Goal: Task Accomplishment & Management: Manage account settings

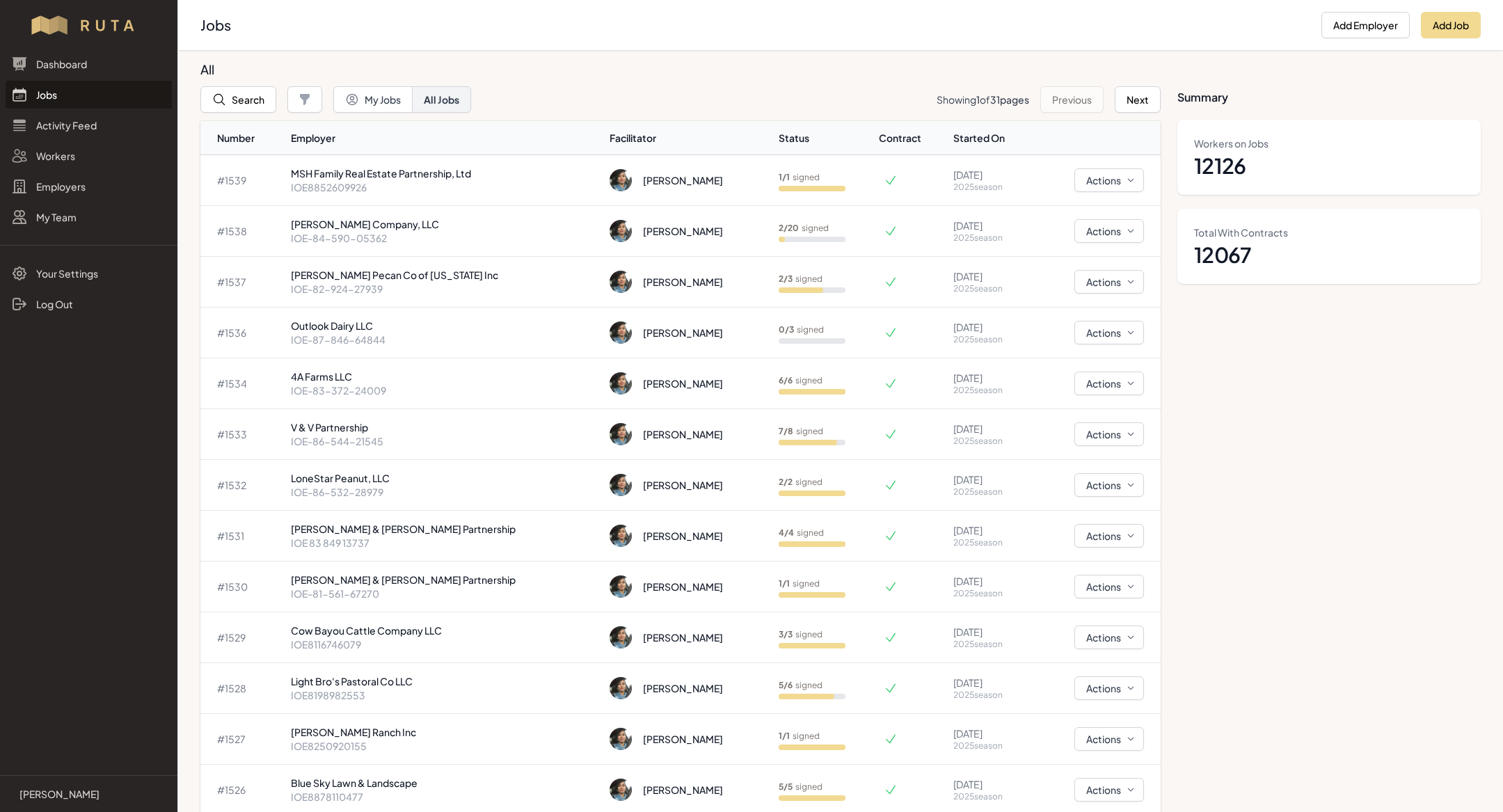
scroll to position [379, 0]
click at [401, 229] on p "[PERSON_NAME] Company, LLC" at bounding box center [445, 225] width 308 height 14
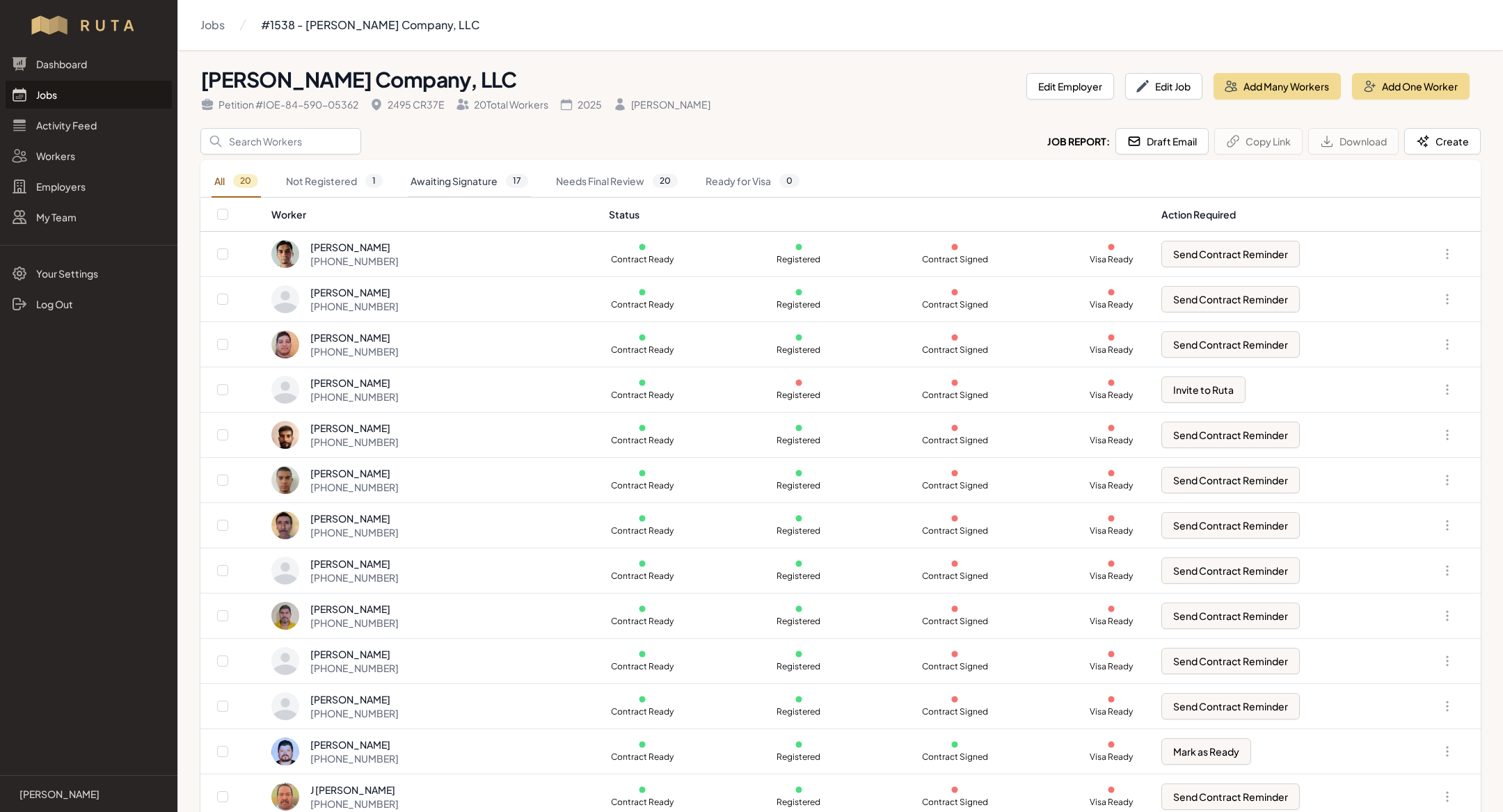
click at [522, 187] on link "Awaiting Signature 17" at bounding box center [469, 182] width 123 height 32
click at [597, 183] on link "Needs Final Review 20" at bounding box center [616, 182] width 127 height 32
click at [494, 169] on link "Awaiting Signature 17" at bounding box center [469, 182] width 123 height 32
click at [122, 109] on div "Dashboard Jobs Activity Feed Workers Employers My Team" at bounding box center [88, 140] width 177 height 181
click at [122, 91] on link "Jobs" at bounding box center [88, 94] width 167 height 28
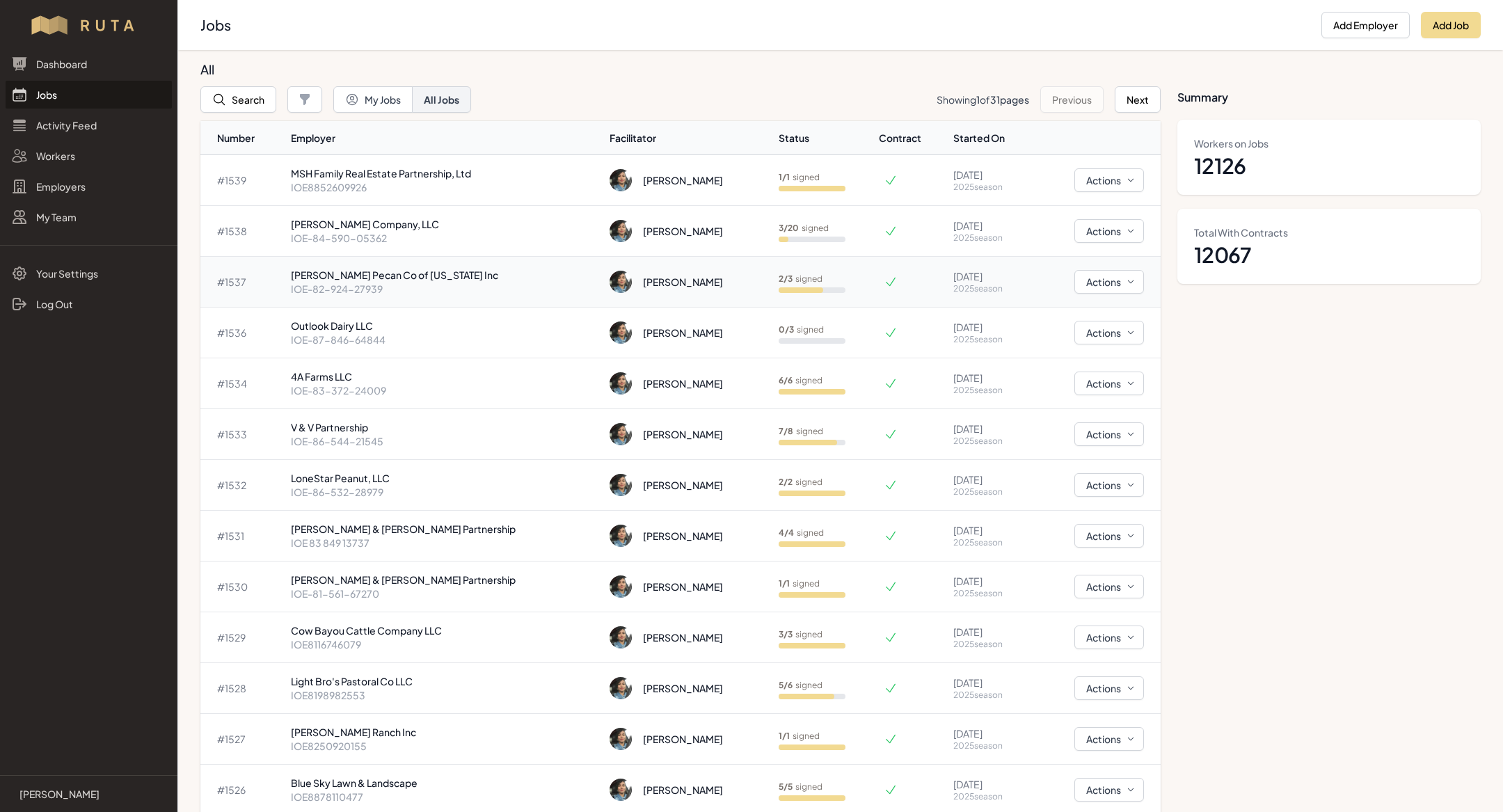
click at [328, 261] on td "Montz Pecan Co of Texas Inc IOE-82-924-27939" at bounding box center [445, 282] width 319 height 51
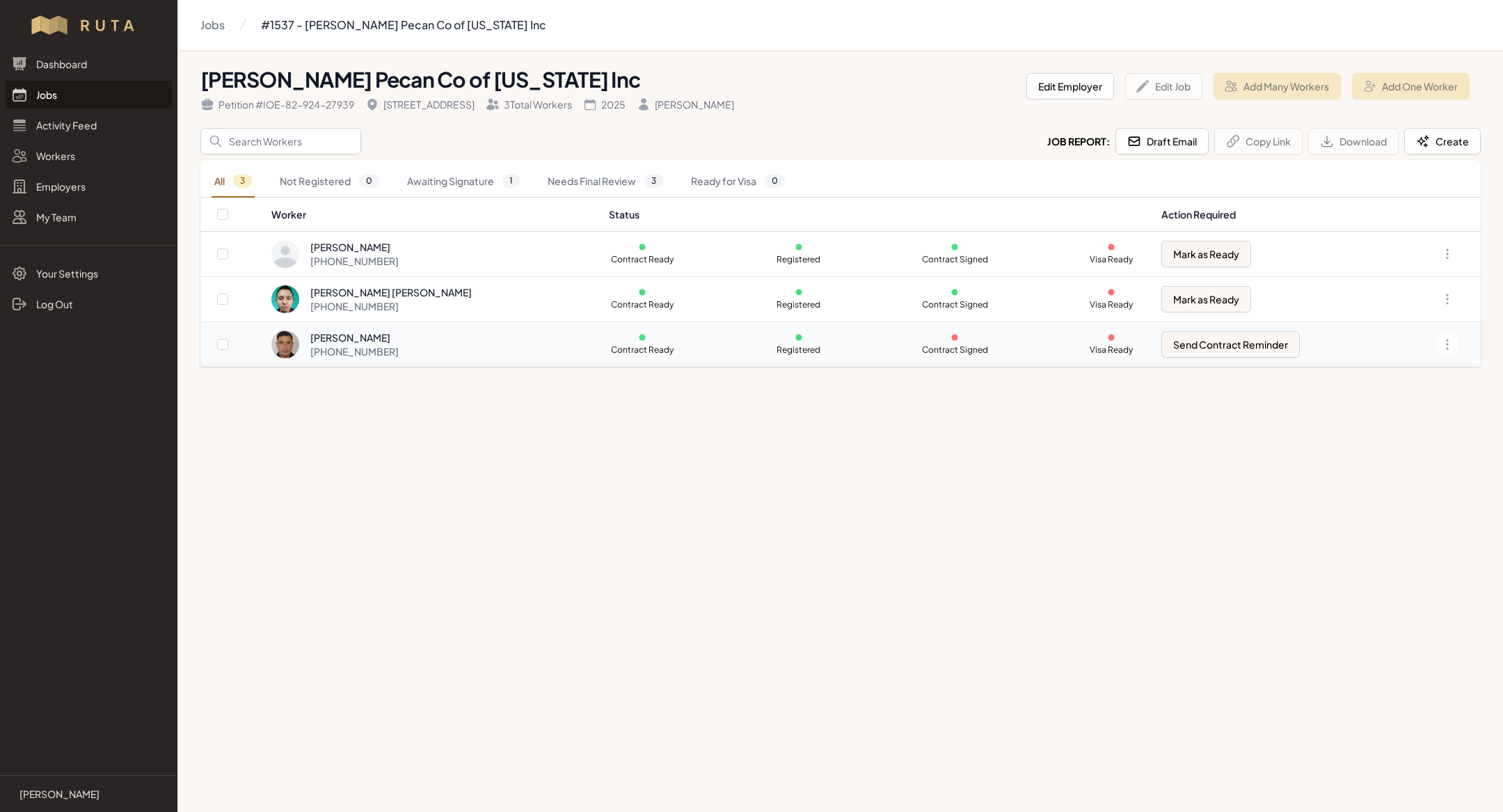
click at [369, 350] on div "+1 940 733 8712" at bounding box center [354, 351] width 88 height 14
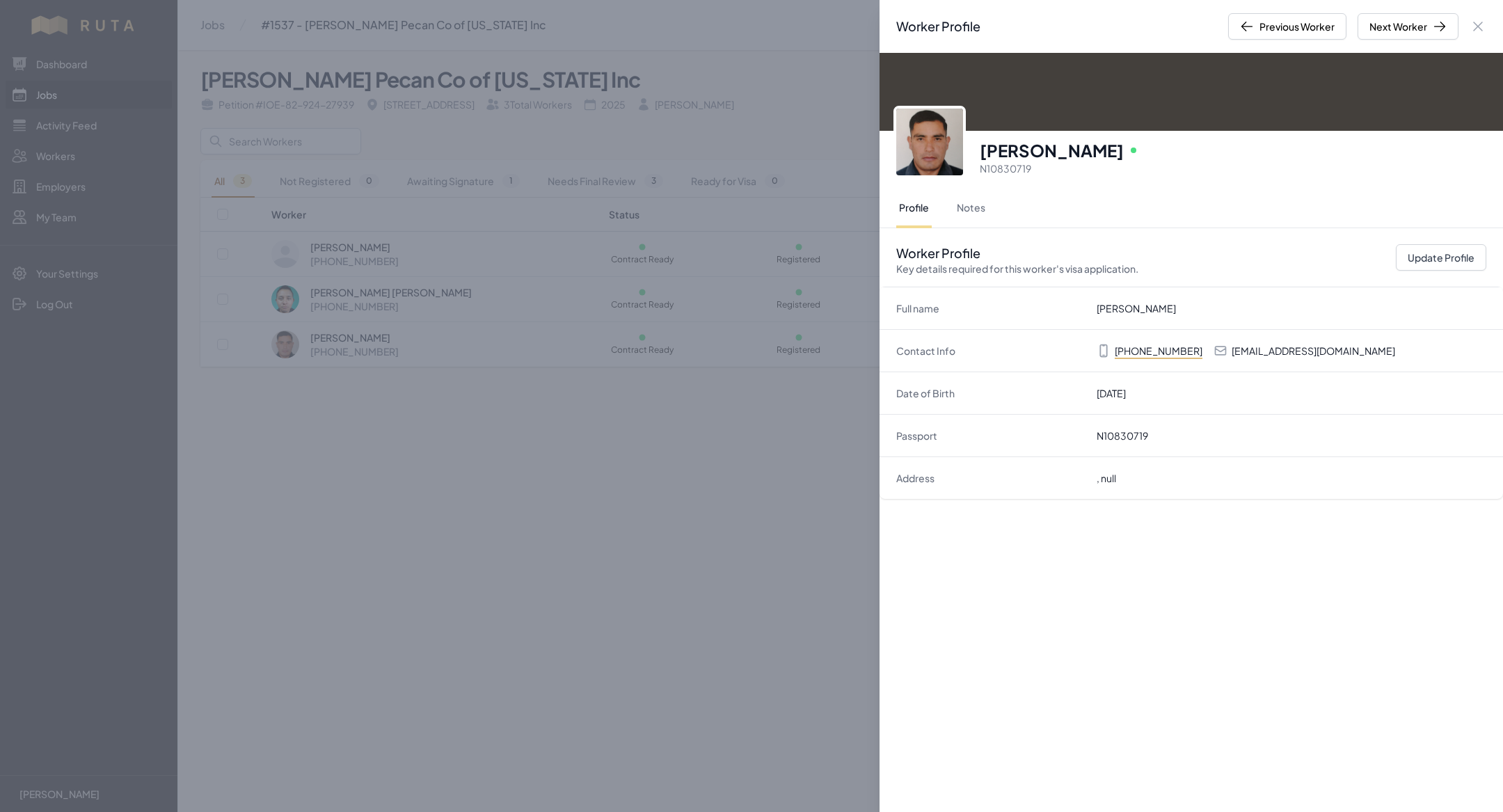
click at [484, 596] on div "Worker Profile Previous Worker Next Worker Close panel Pedro Osorio Velasco Onl…" at bounding box center [752, 406] width 1503 height 812
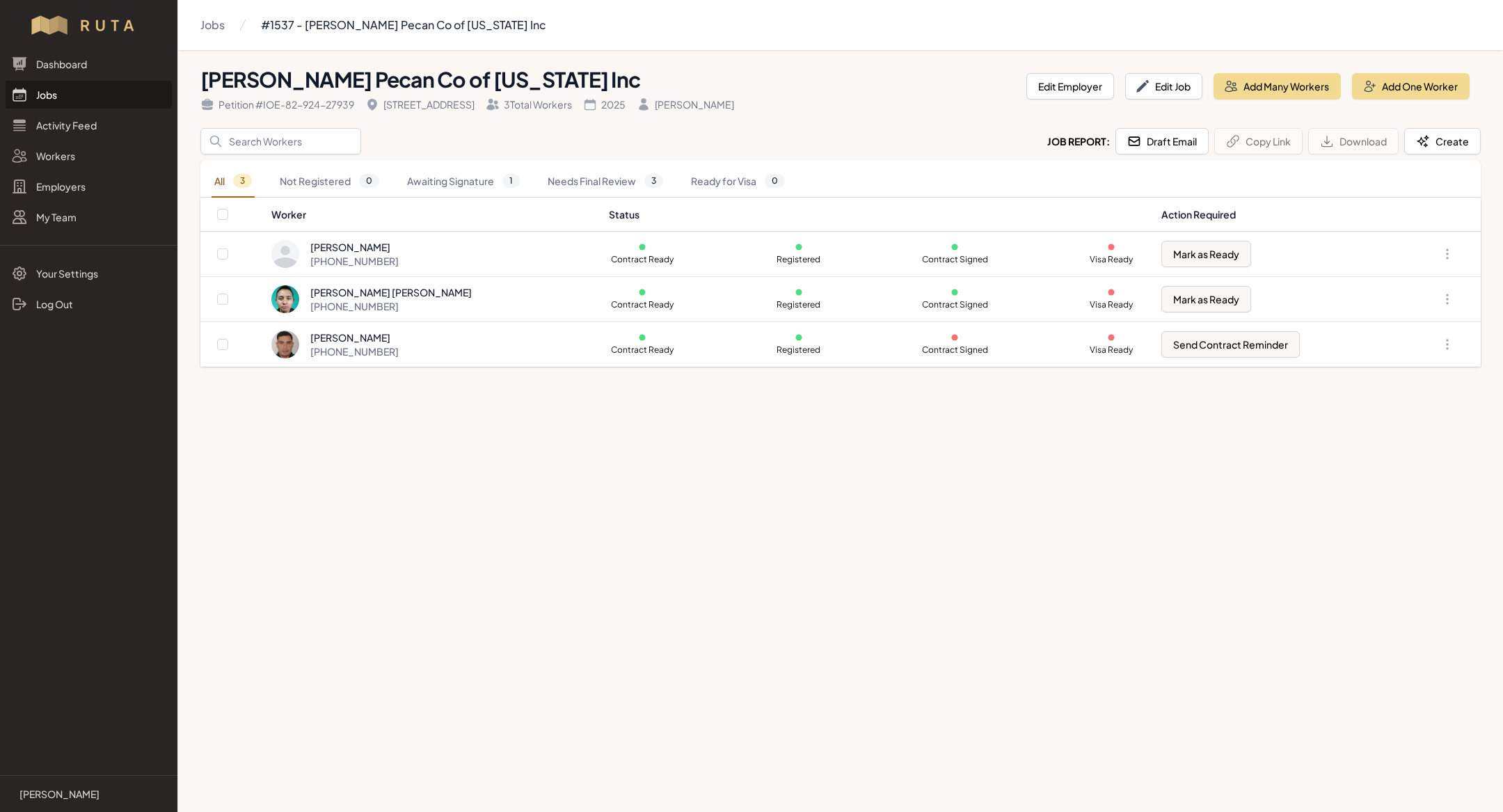
click at [83, 94] on link "Jobs" at bounding box center [88, 94] width 167 height 28
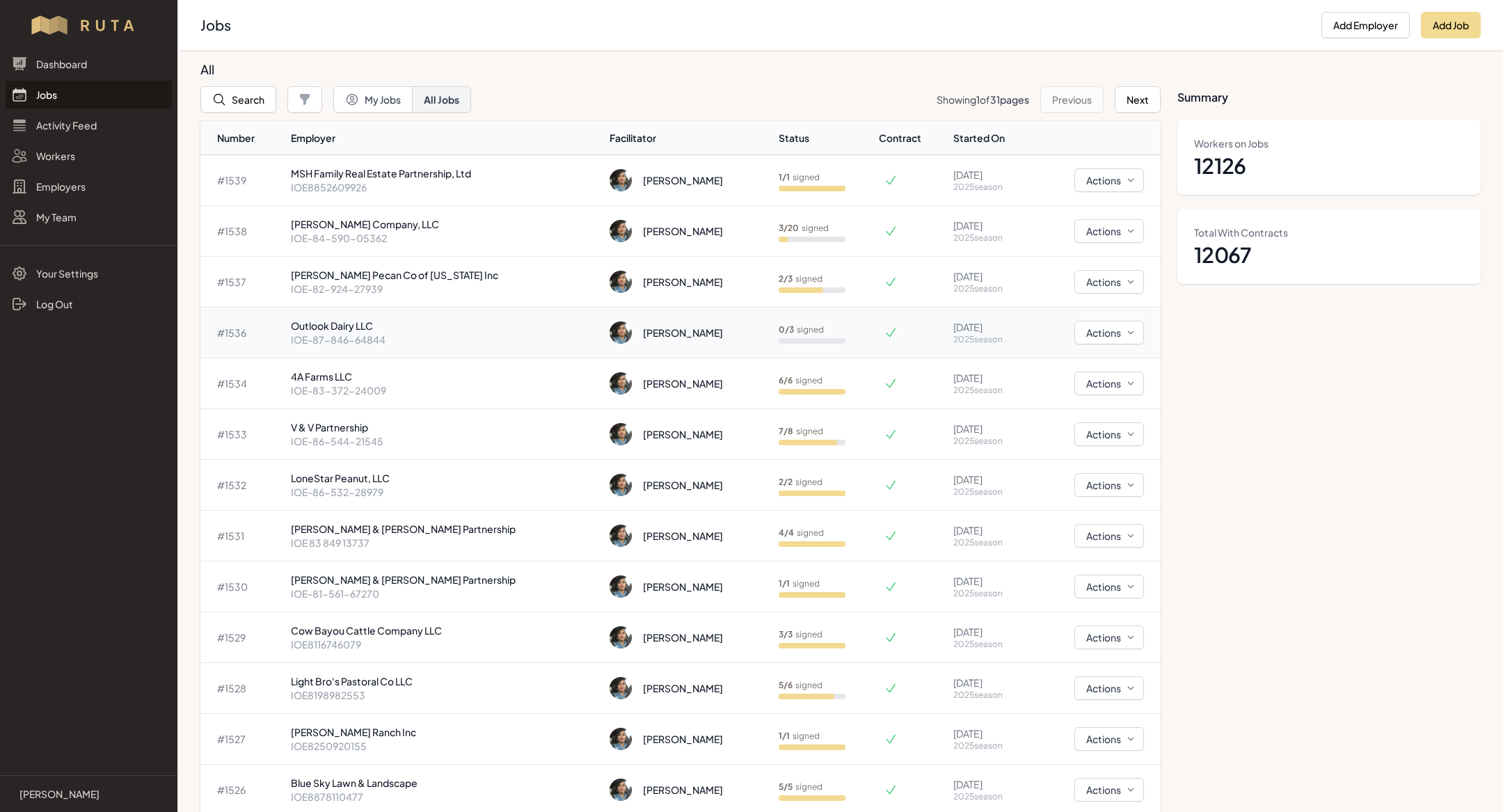
click at [411, 324] on p "Outlook Dairy LLC" at bounding box center [445, 325] width 308 height 14
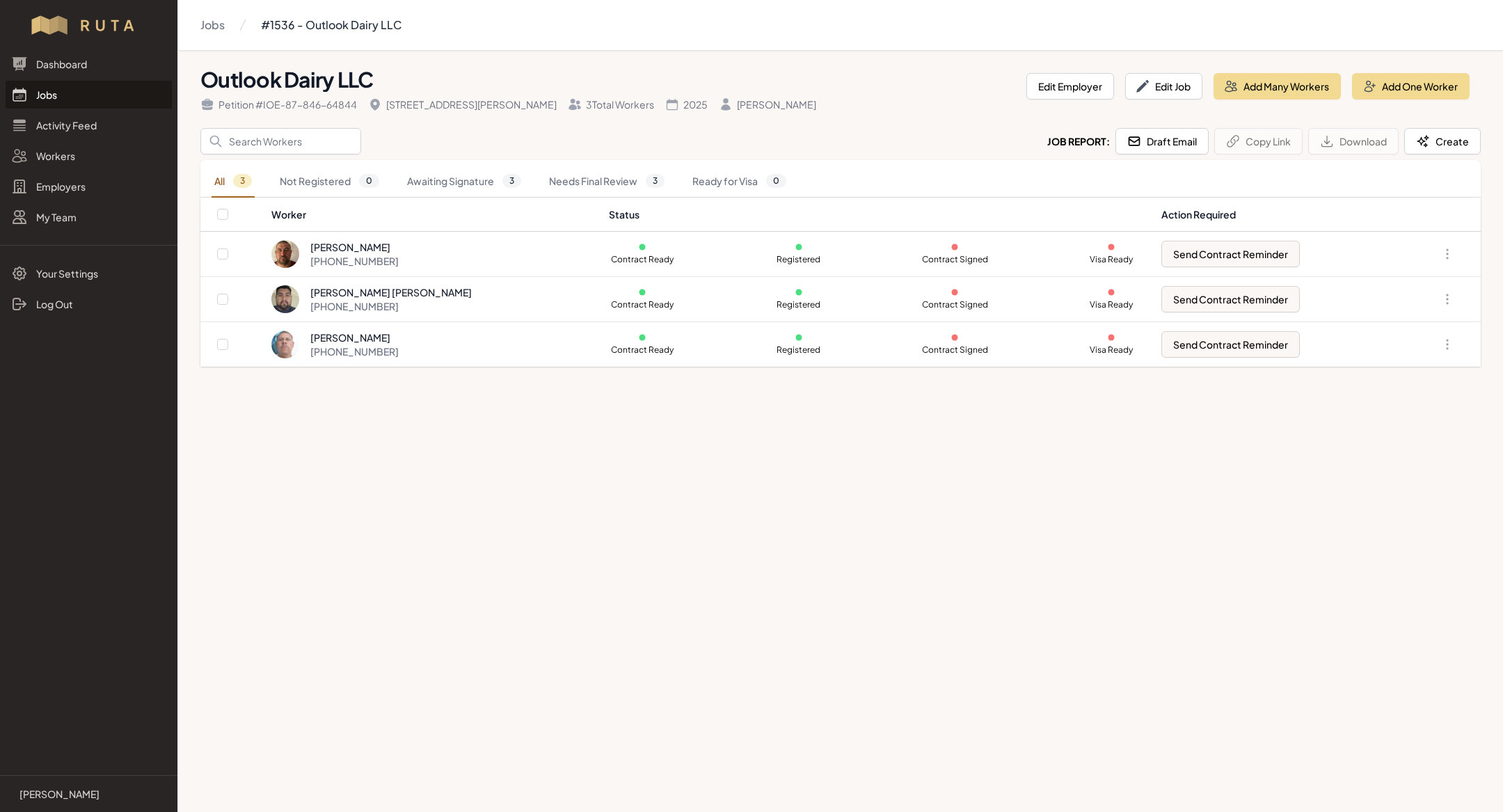
click at [112, 81] on link "Jobs" at bounding box center [88, 94] width 167 height 28
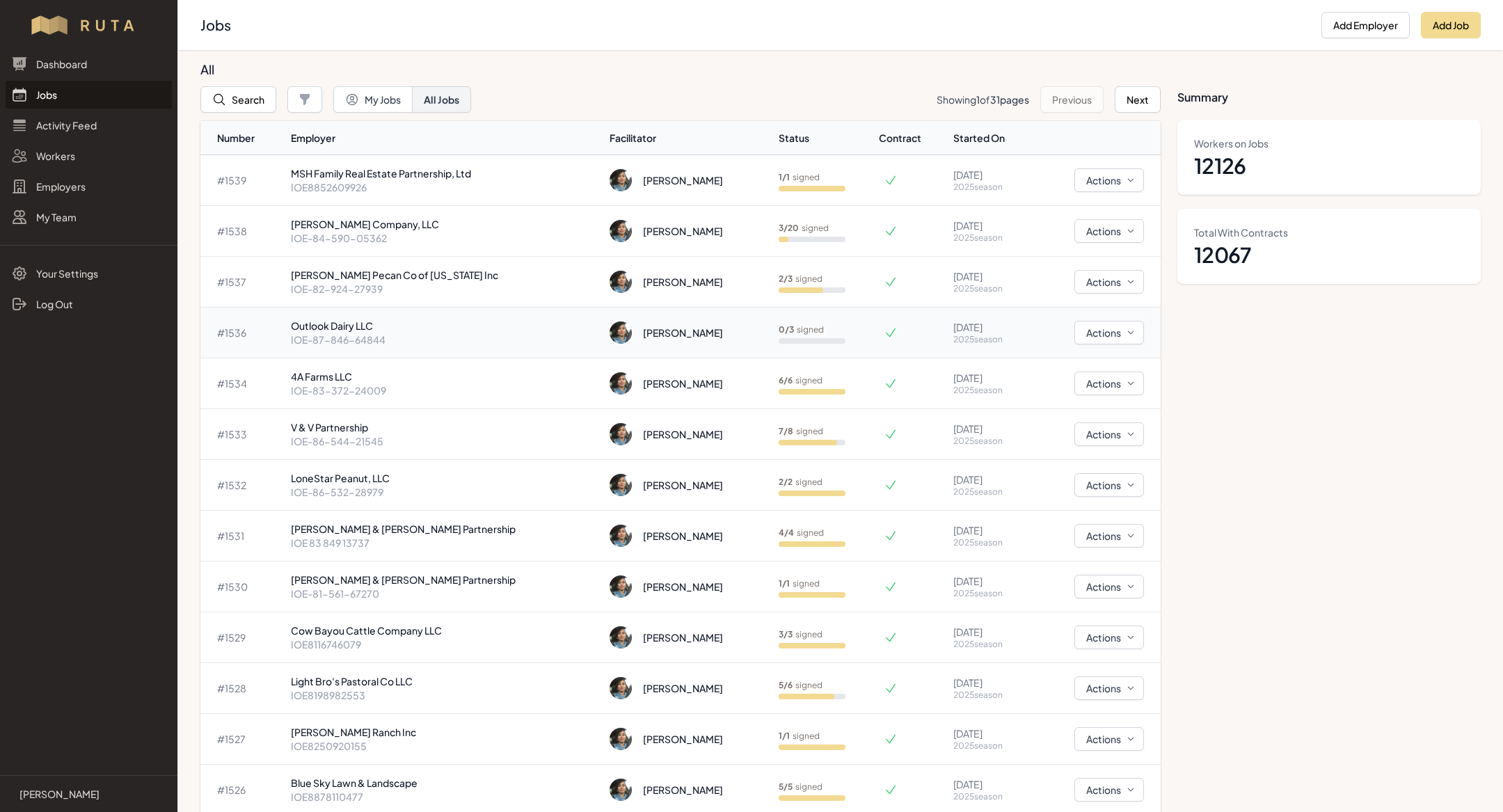
click at [392, 331] on p "Outlook Dairy LLC" at bounding box center [445, 325] width 308 height 14
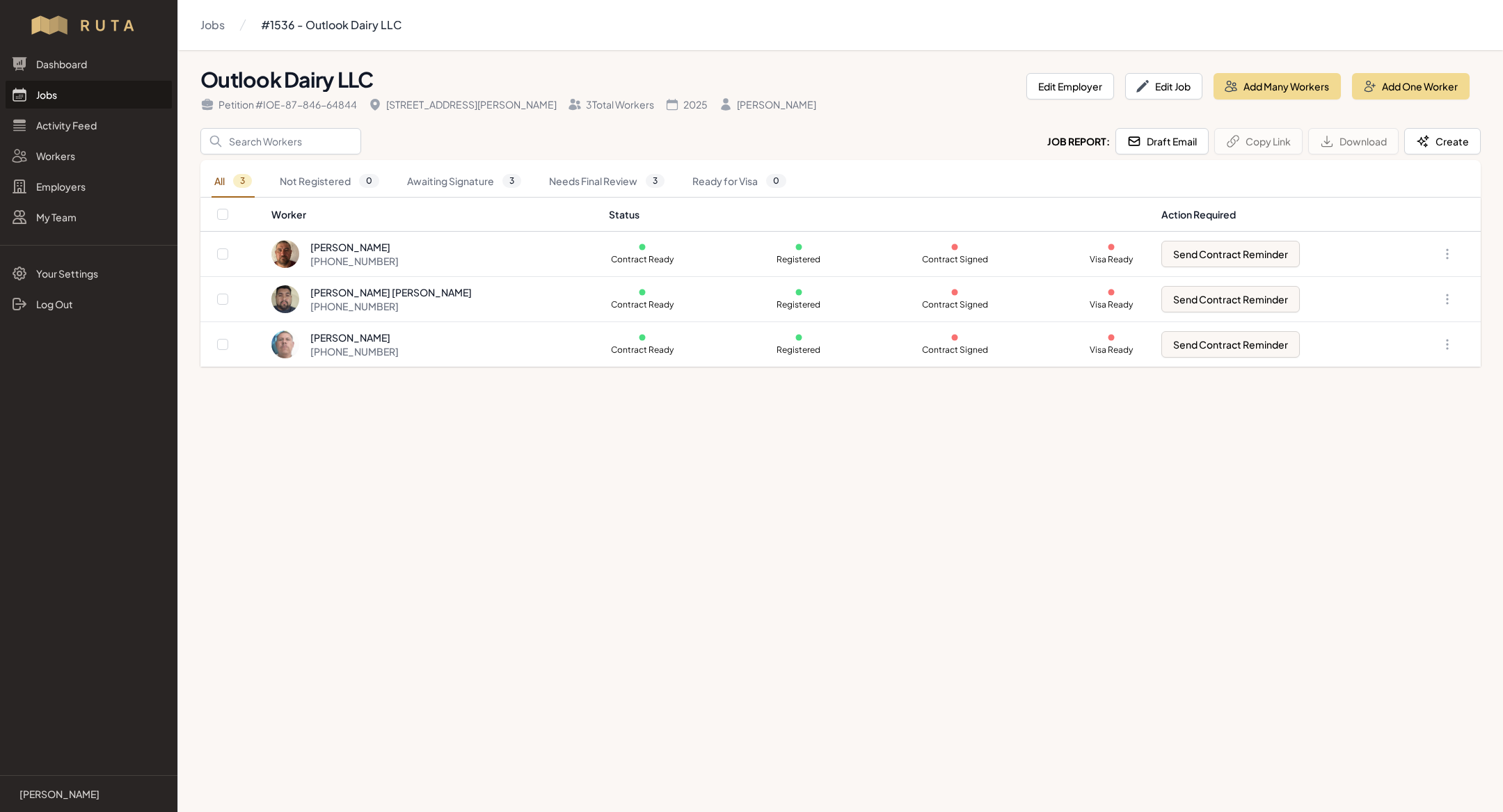
click at [39, 92] on link "Jobs" at bounding box center [88, 94] width 167 height 28
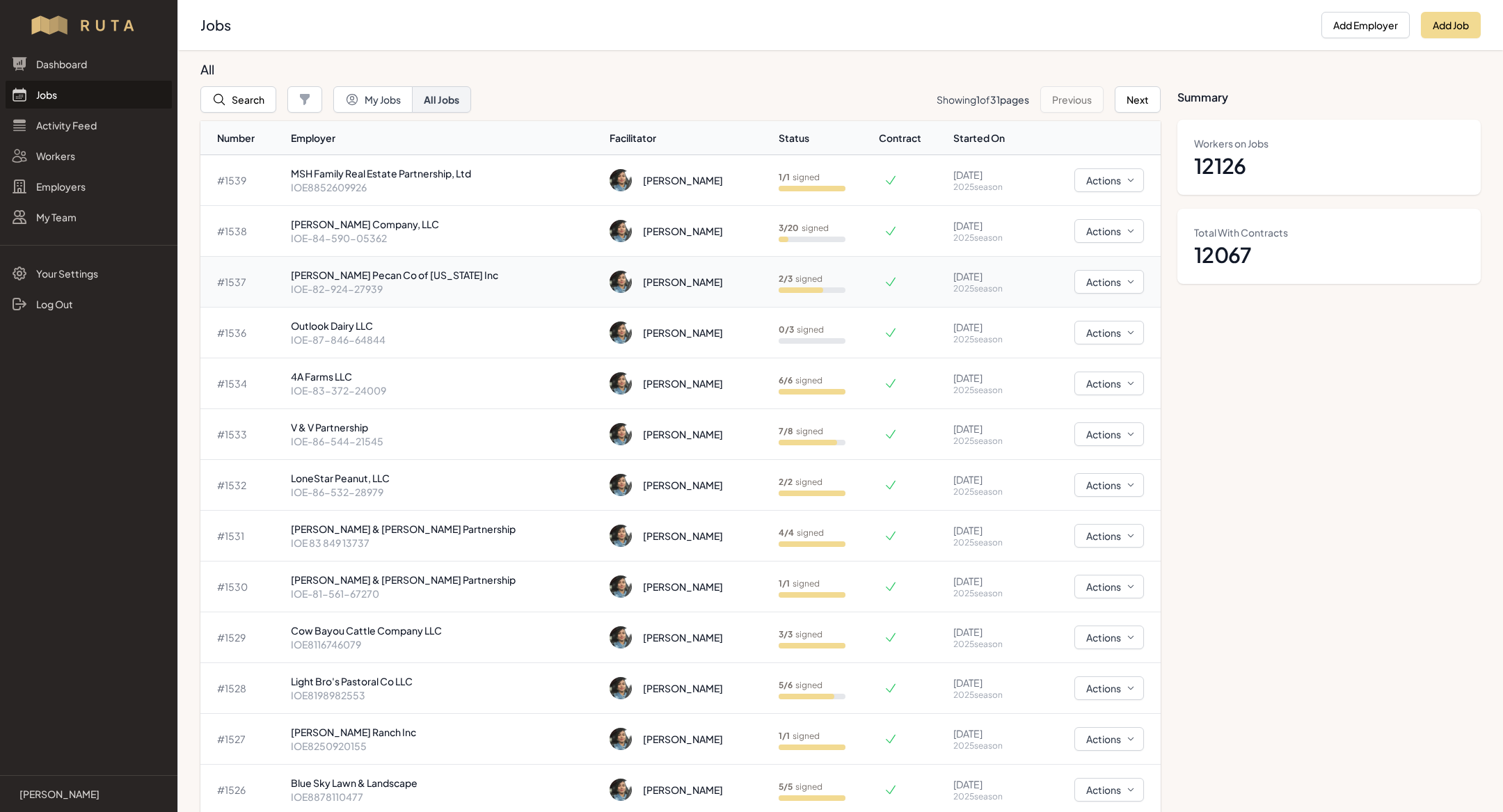
click at [436, 271] on p "[PERSON_NAME] Pecan Co of [US_STATE] Inc" at bounding box center [445, 275] width 308 height 14
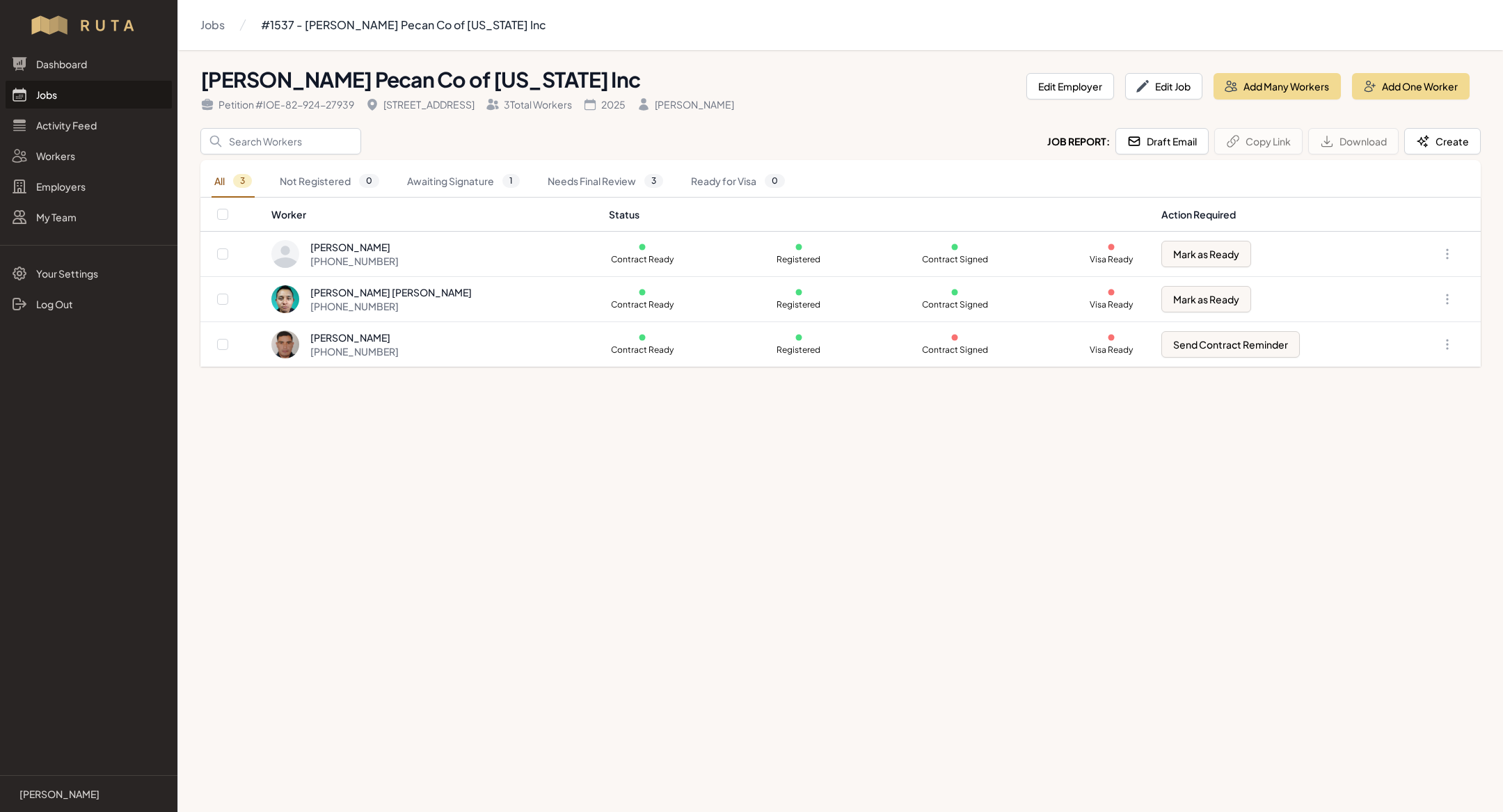
click at [78, 104] on link "Jobs" at bounding box center [88, 94] width 167 height 28
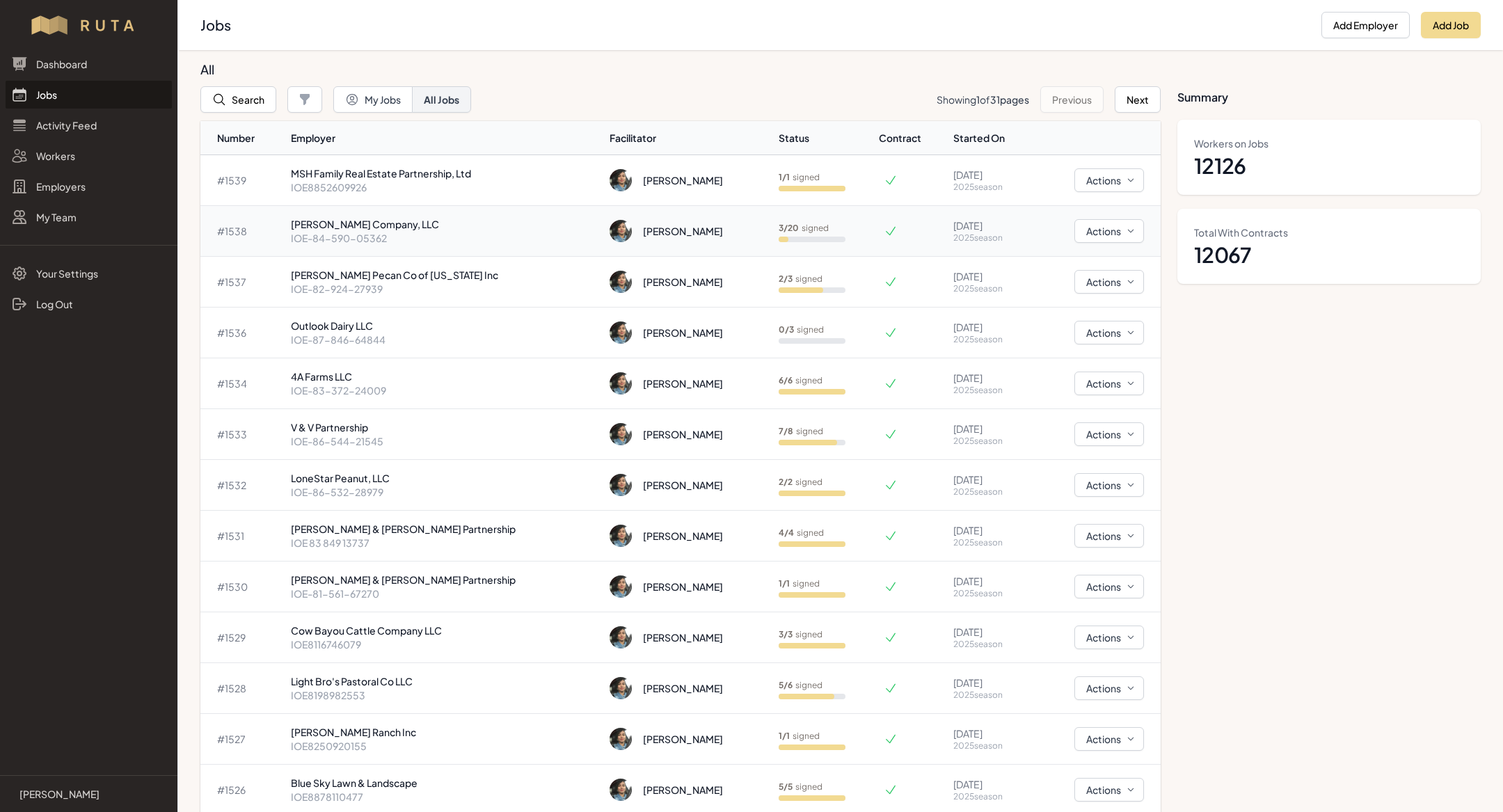
click at [382, 242] on p "IOE-84-590-05362" at bounding box center [445, 238] width 308 height 14
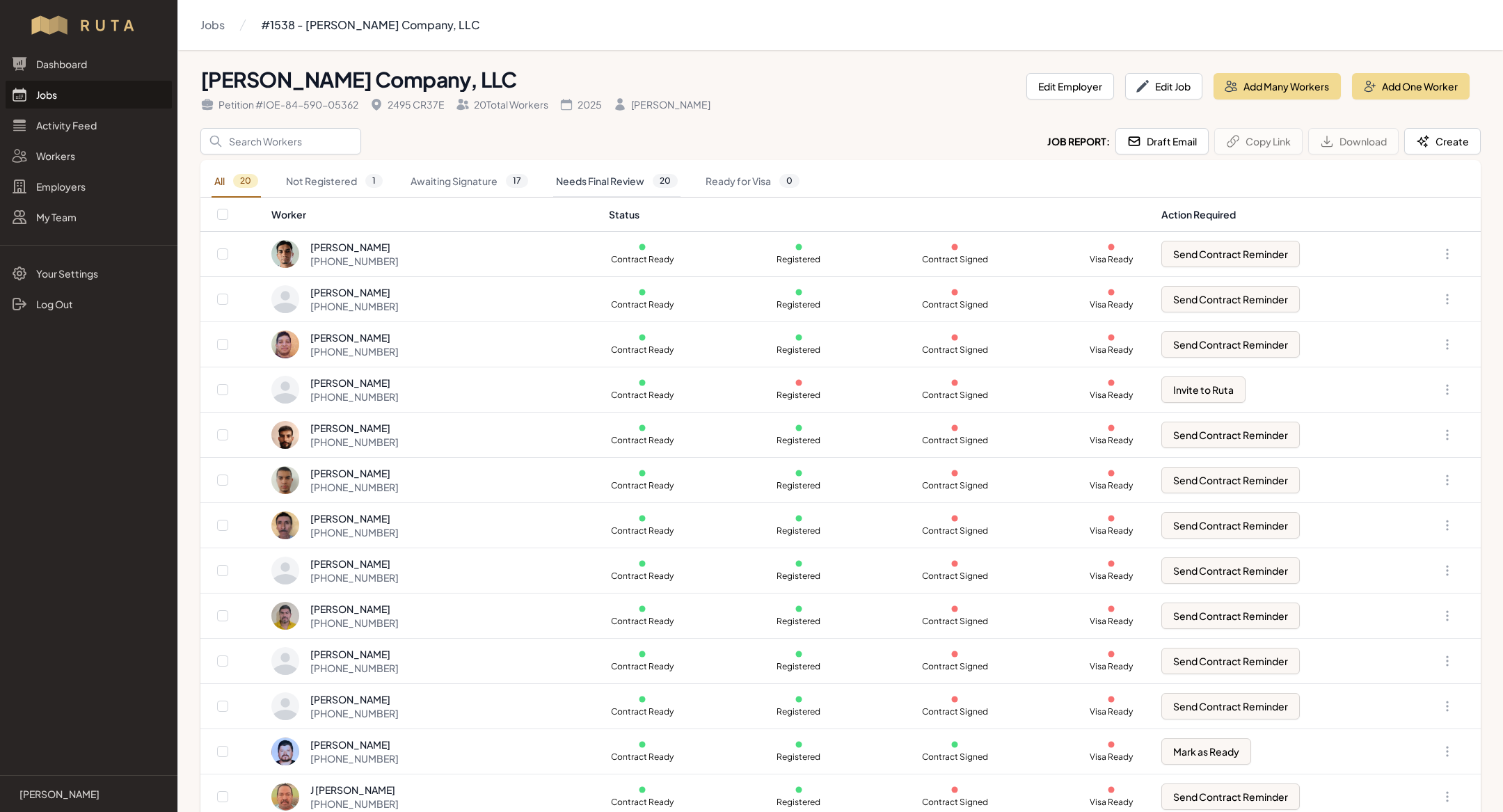
click at [617, 187] on link "Needs Final Review 20" at bounding box center [616, 182] width 127 height 32
click at [562, 186] on link "Needs Final Review 20" at bounding box center [616, 182] width 127 height 32
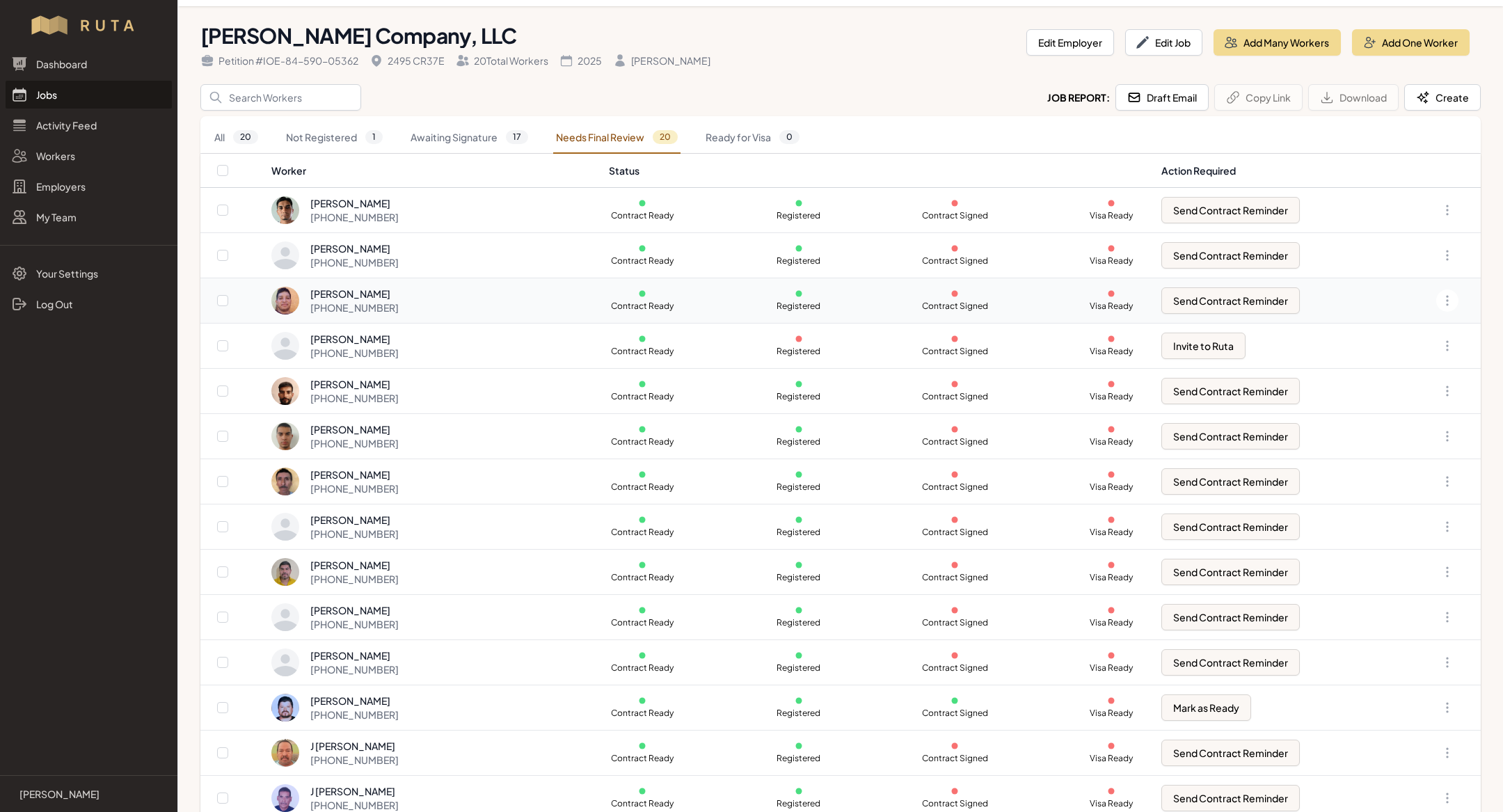
scroll to position [51, 0]
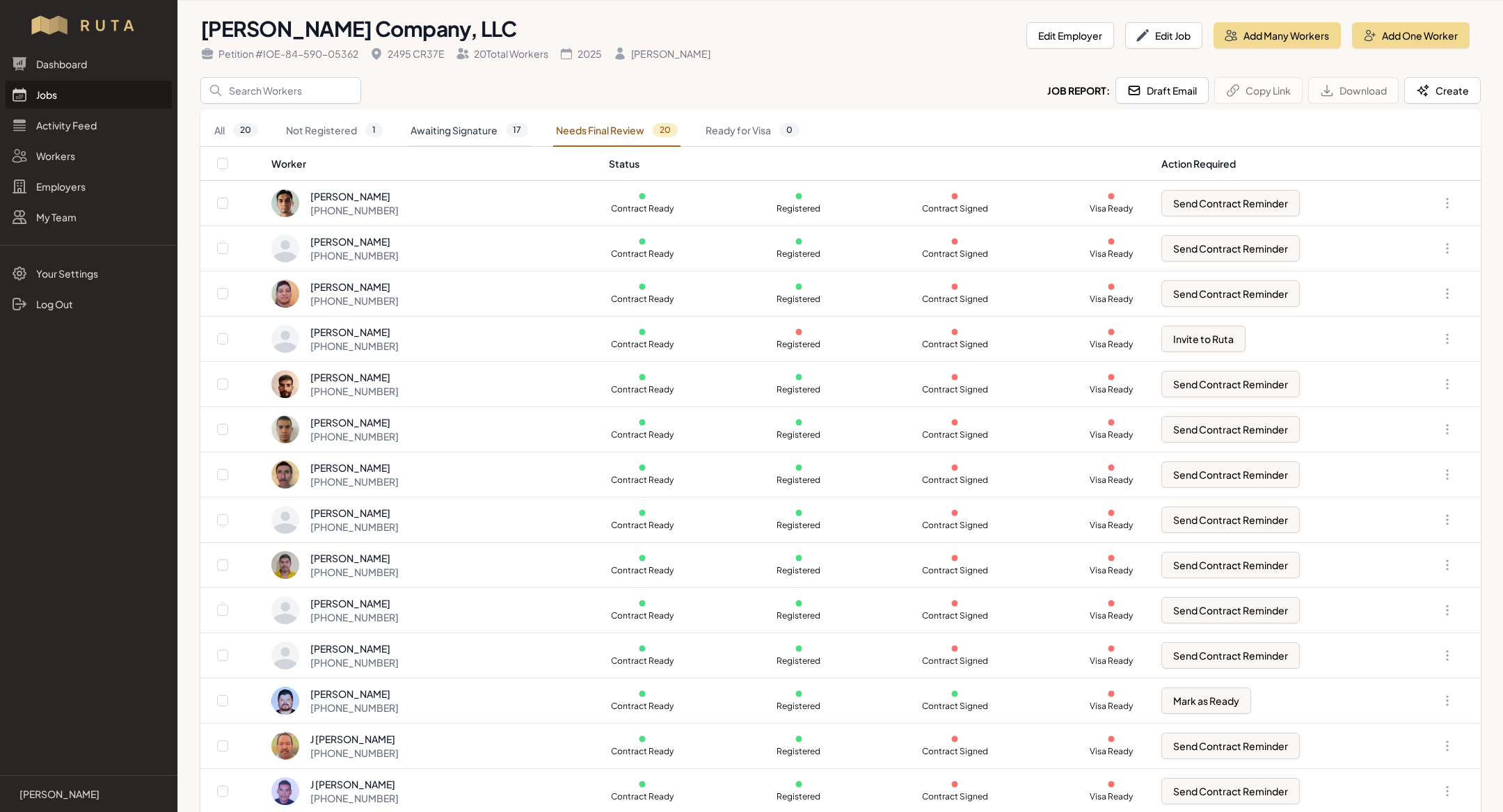
click at [461, 130] on link "Awaiting Signature 17" at bounding box center [469, 131] width 123 height 32
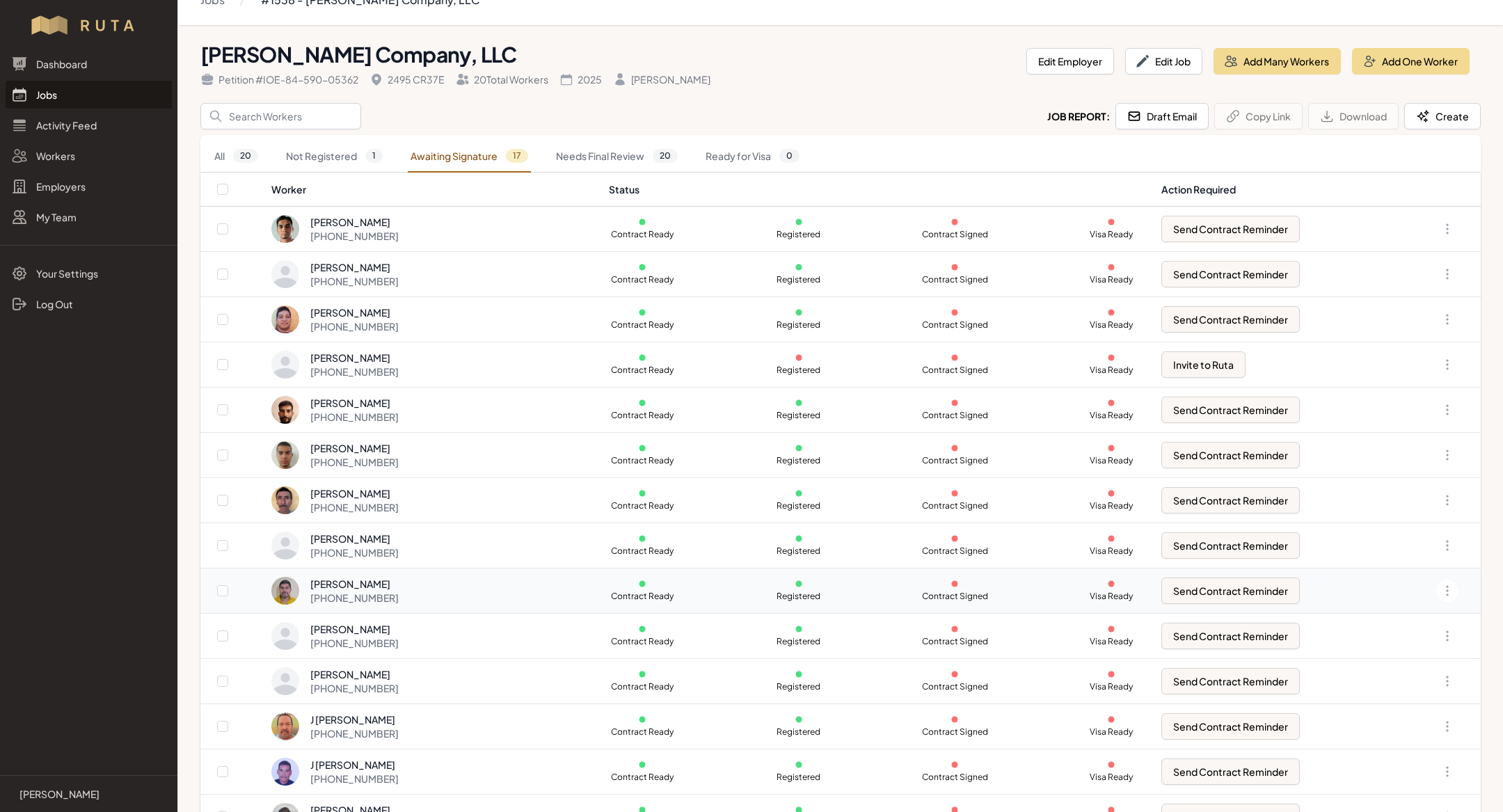
scroll to position [0, 0]
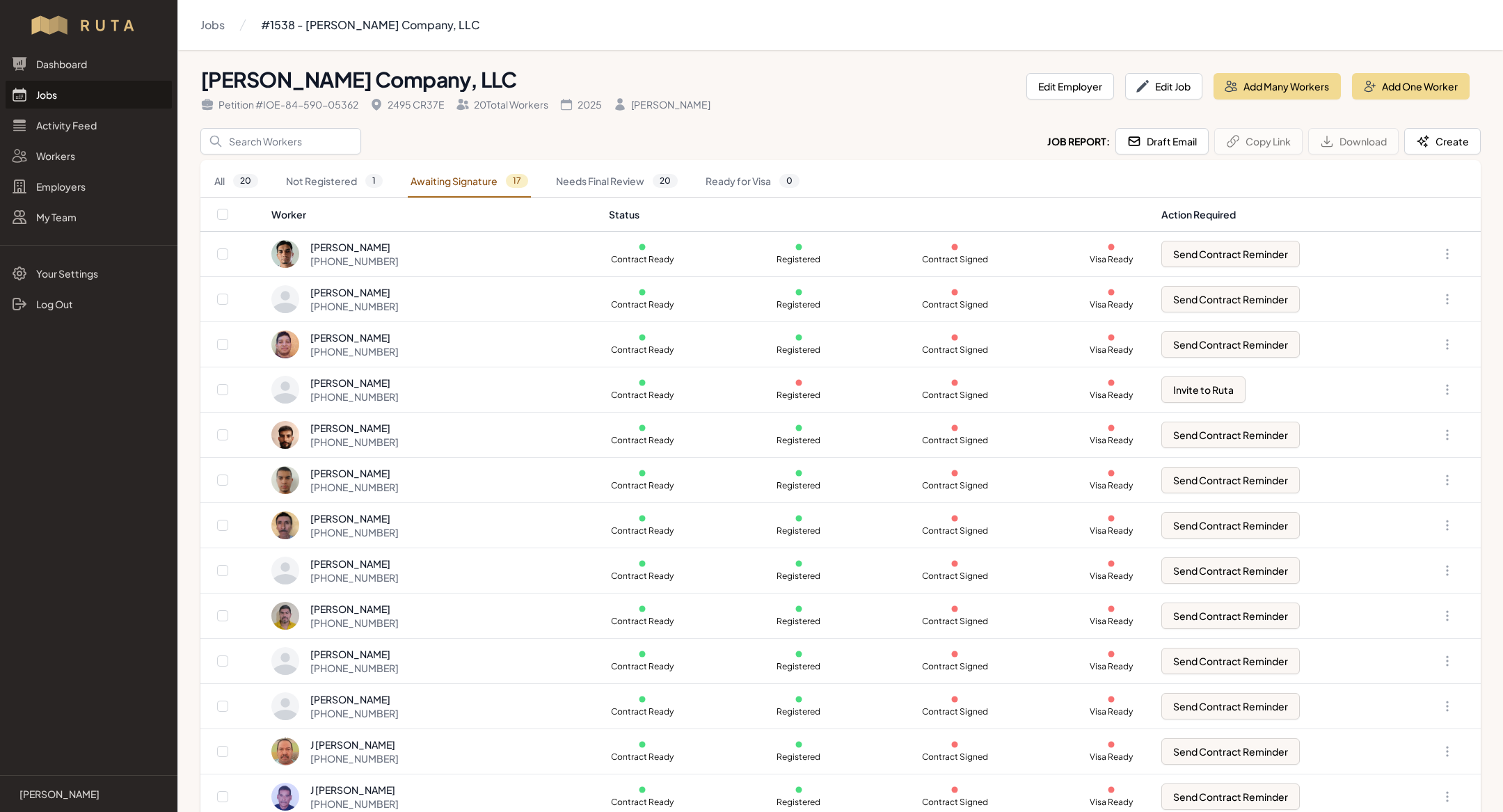
click at [77, 96] on link "Jobs" at bounding box center [88, 94] width 167 height 28
